Goal: Task Accomplishment & Management: Use online tool/utility

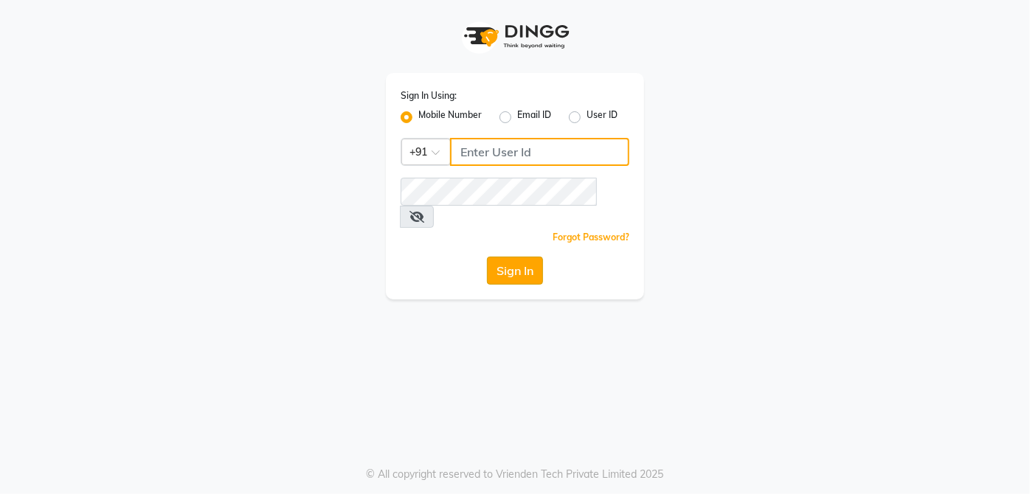
type input "9770614598"
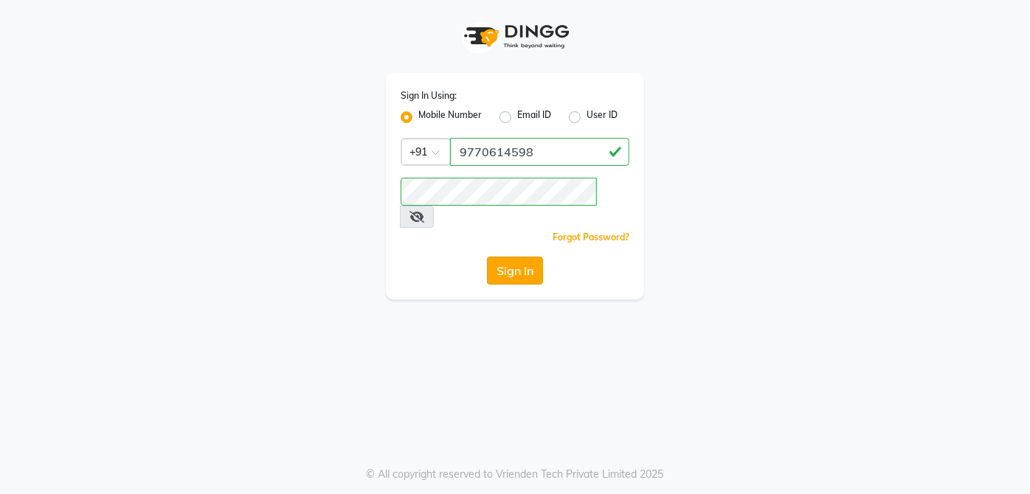
click at [517, 257] on button "Sign In" at bounding box center [515, 271] width 56 height 28
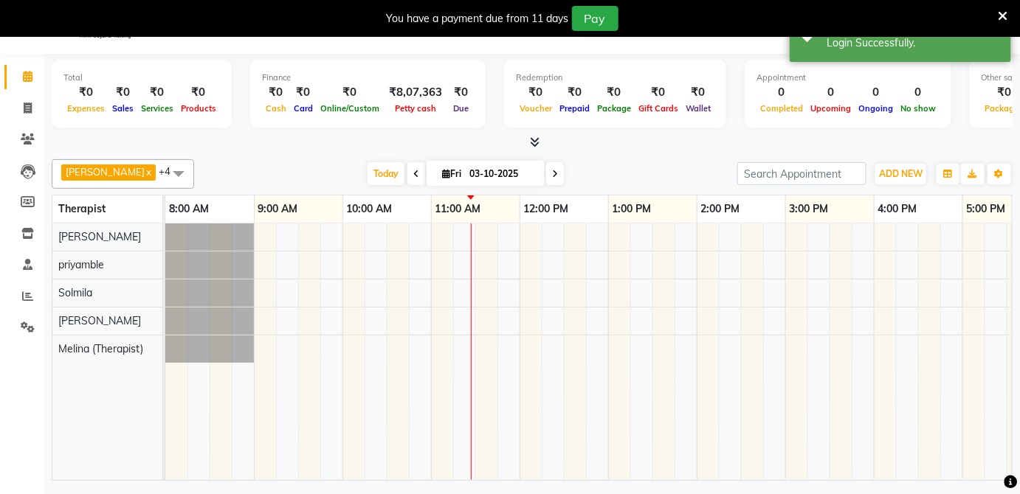
scroll to position [35, 0]
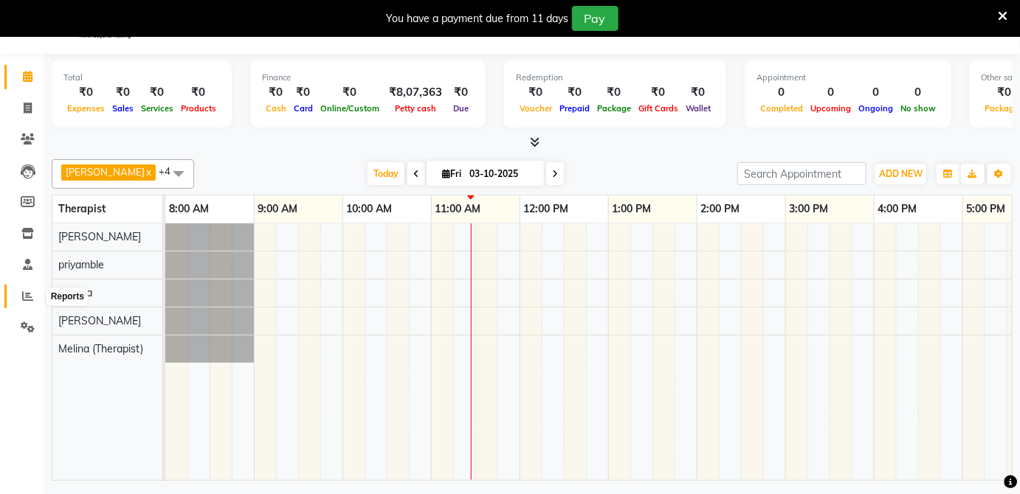
click at [23, 292] on icon at bounding box center [27, 296] width 11 height 11
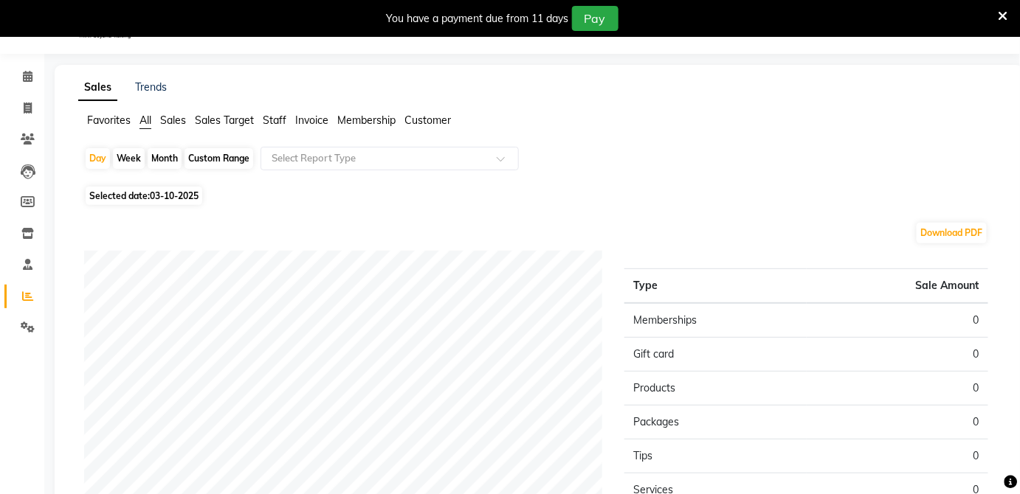
click at [272, 117] on span "Staff" at bounding box center [275, 120] width 24 height 13
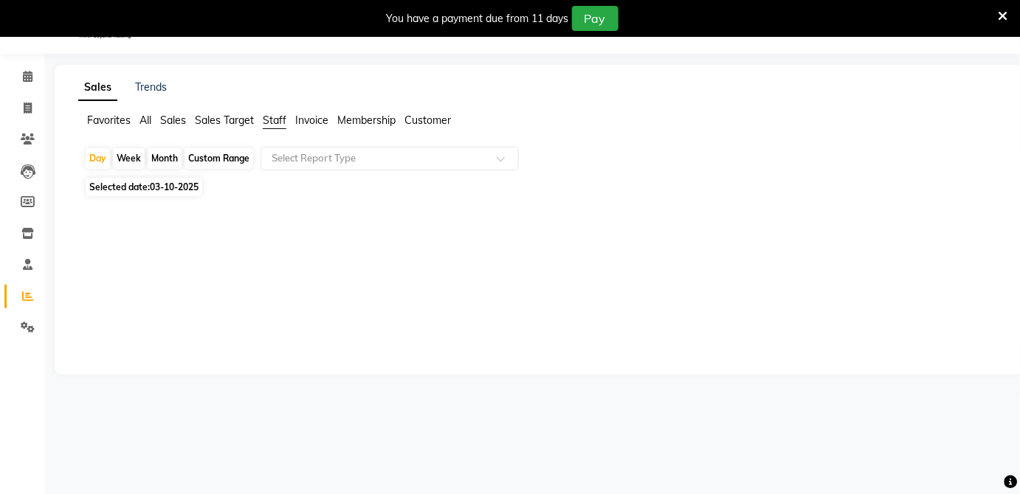
click at [168, 158] on div "Month" at bounding box center [165, 158] width 34 height 21
select select "10"
select select "2025"
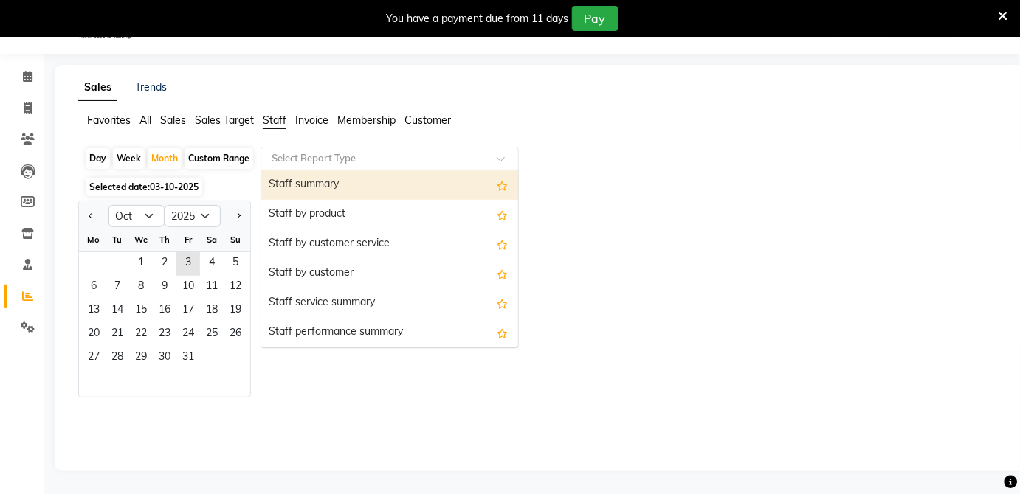
click at [336, 158] on input "text" at bounding box center [375, 158] width 213 height 15
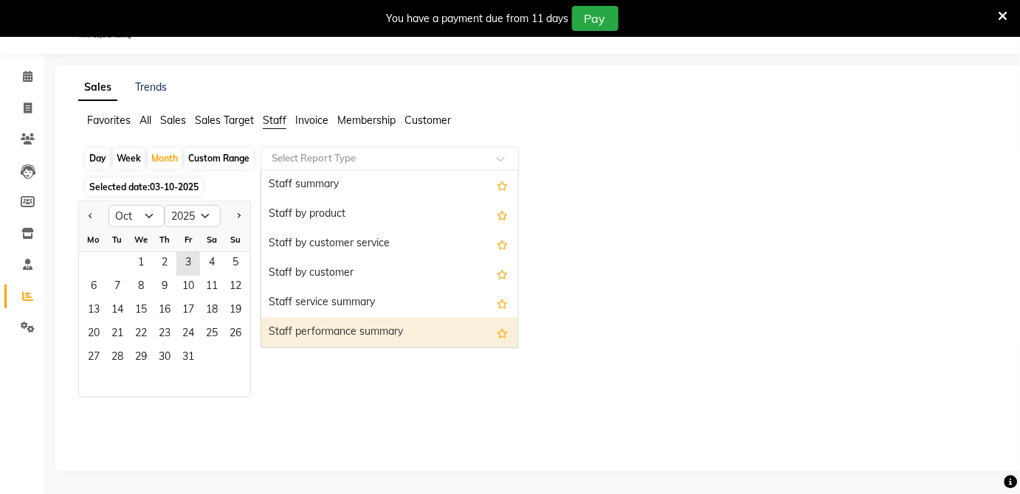
click at [308, 330] on div "Staff performance summary" at bounding box center [389, 333] width 257 height 30
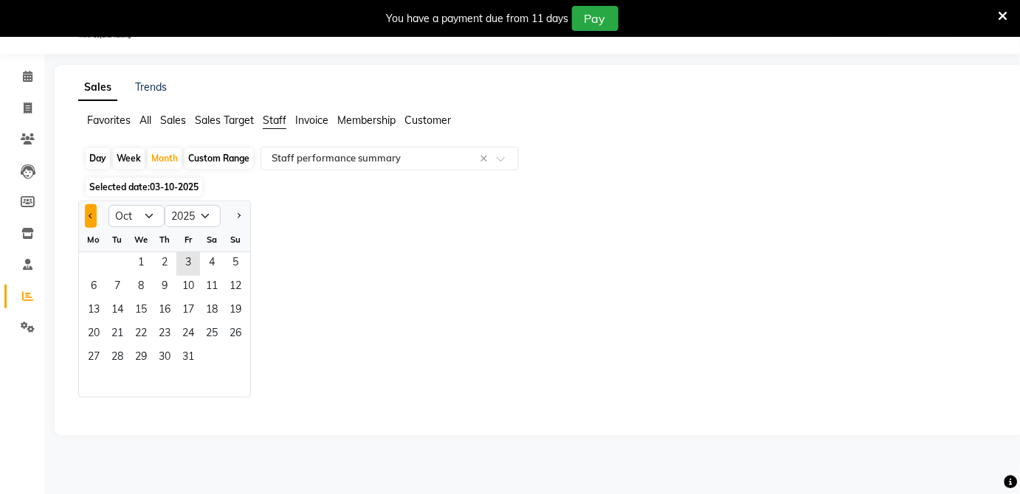
click at [90, 216] on span "Previous month" at bounding box center [91, 215] width 5 height 5
select select "9"
click at [97, 259] on span "1" at bounding box center [94, 264] width 24 height 24
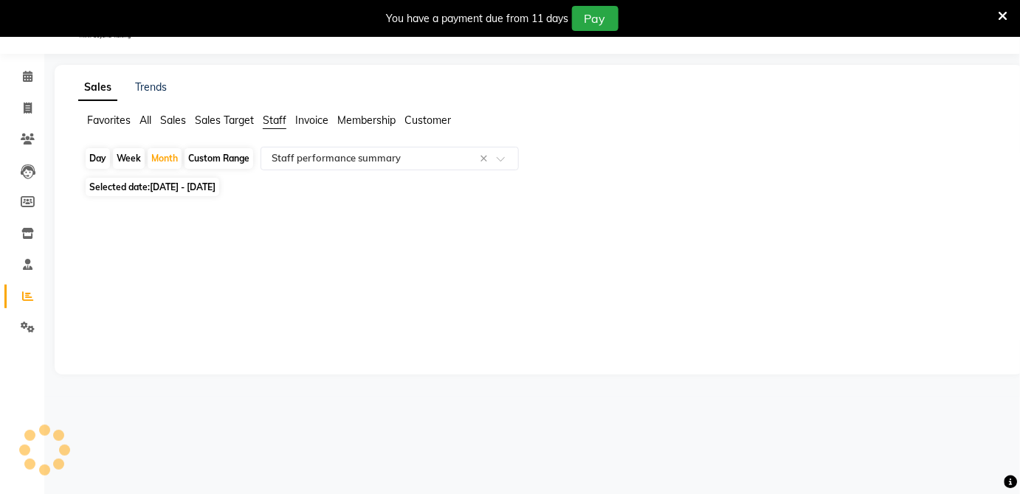
select select "filtered_report"
select select "pdf"
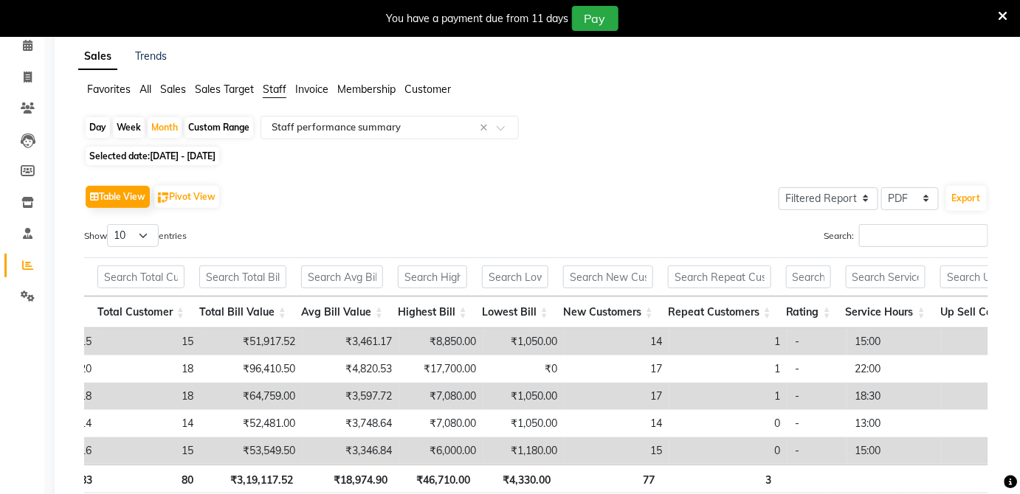
scroll to position [62, 0]
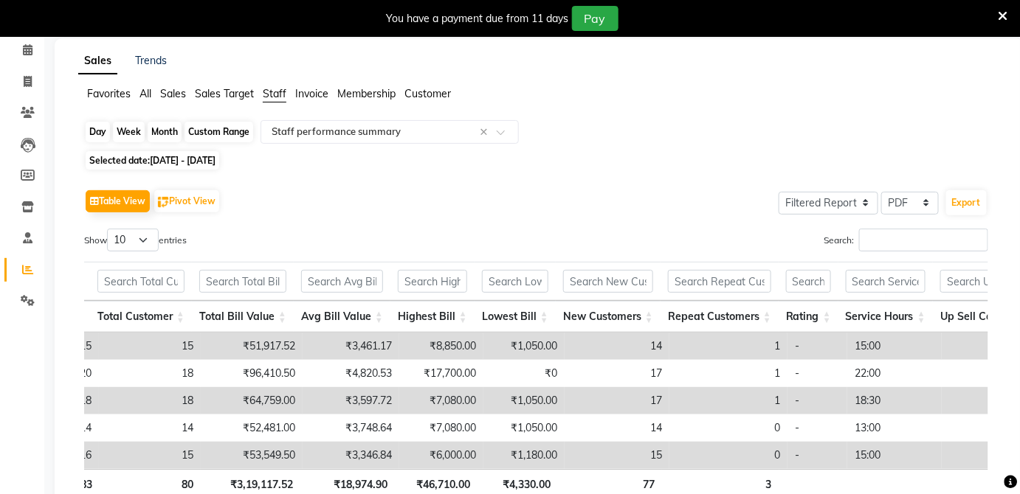
click at [159, 129] on div "Month" at bounding box center [165, 132] width 34 height 21
select select "9"
select select "2025"
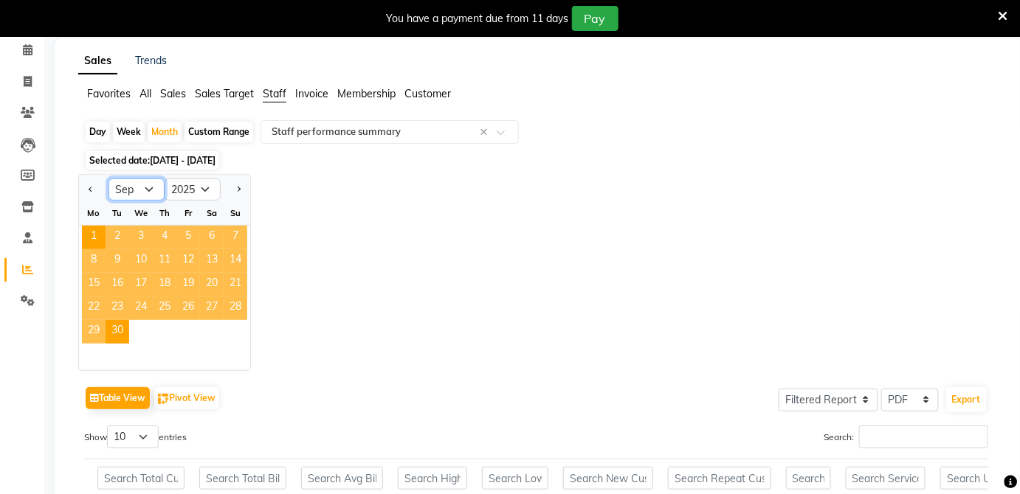
click at [146, 189] on select "Jan Feb Mar Apr May Jun [DATE] Aug Sep Oct Nov Dec" at bounding box center [136, 190] width 56 height 22
select select "10"
click at [108, 179] on select "Jan Feb Mar Apr May Jun [DATE] Aug Sep Oct Nov Dec" at bounding box center [136, 190] width 56 height 22
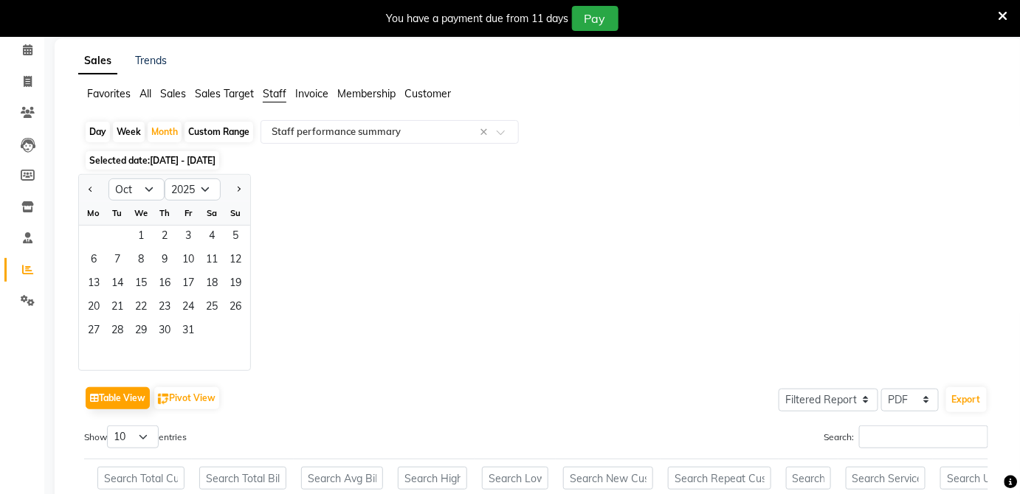
click at [294, 237] on div "Jan Feb Mar Apr May Jun [DATE] Aug Sep Oct Nov [DATE] 2016 2017 2018 2019 2020 …" at bounding box center [539, 272] width 922 height 197
click at [137, 125] on div "Week" at bounding box center [129, 132] width 32 height 21
select select "9"
select select "2025"
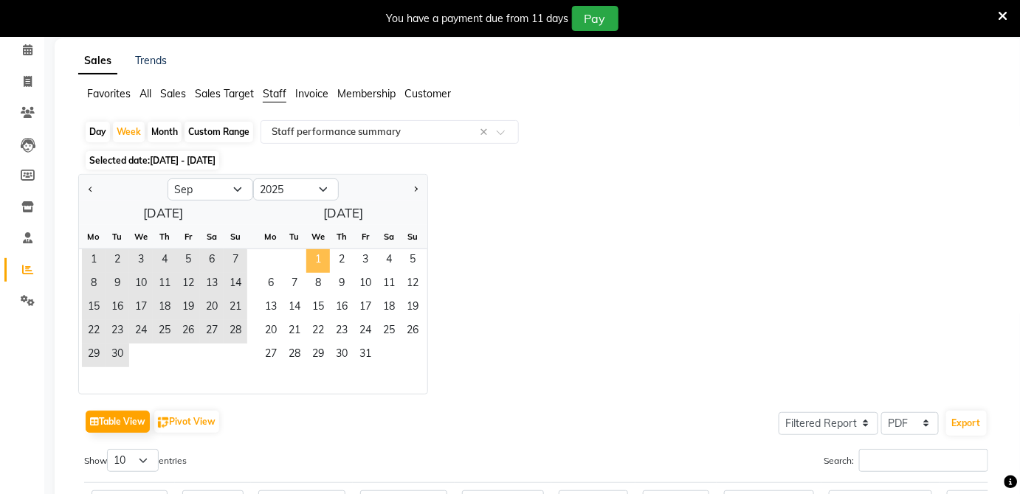
click at [320, 256] on span "1" at bounding box center [318, 261] width 24 height 24
select select "10"
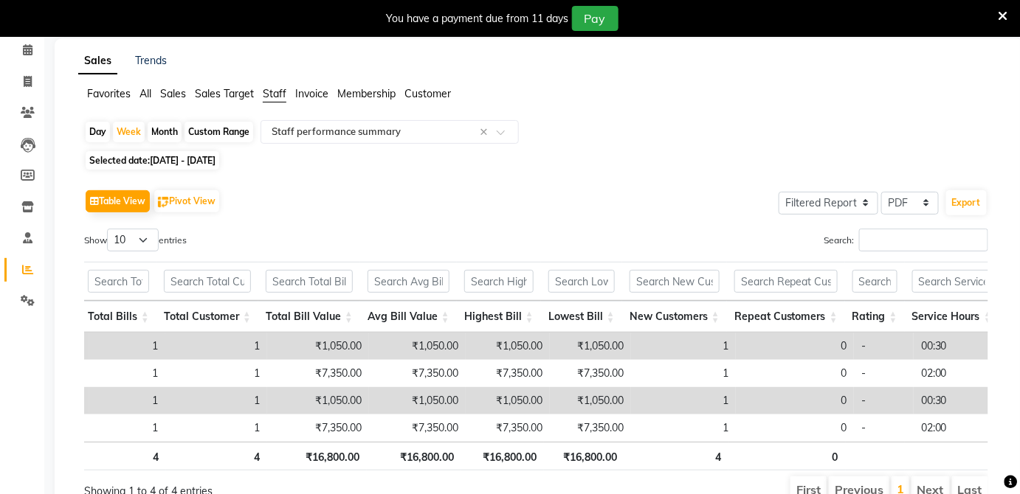
scroll to position [0, 132]
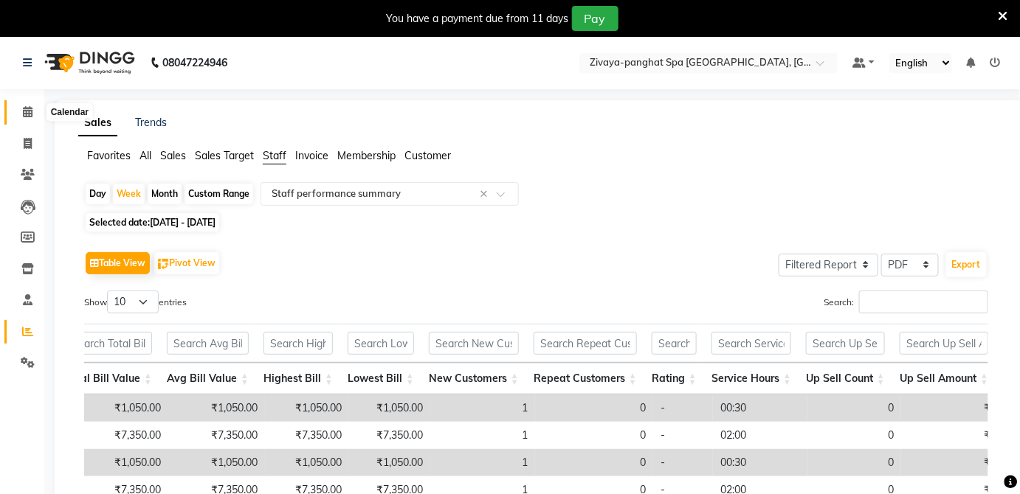
click at [30, 114] on icon at bounding box center [28, 111] width 10 height 11
